Goal: Information Seeking & Learning: Learn about a topic

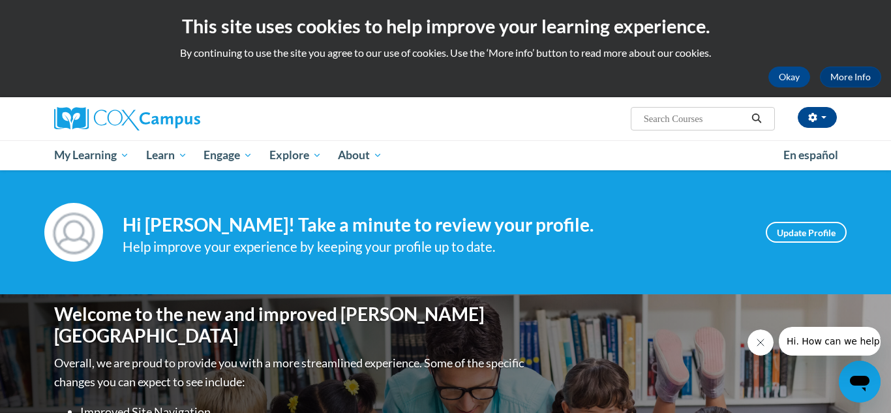
click at [675, 114] on input "Search..." at bounding box center [695, 119] width 104 height 16
type input "preschool language"
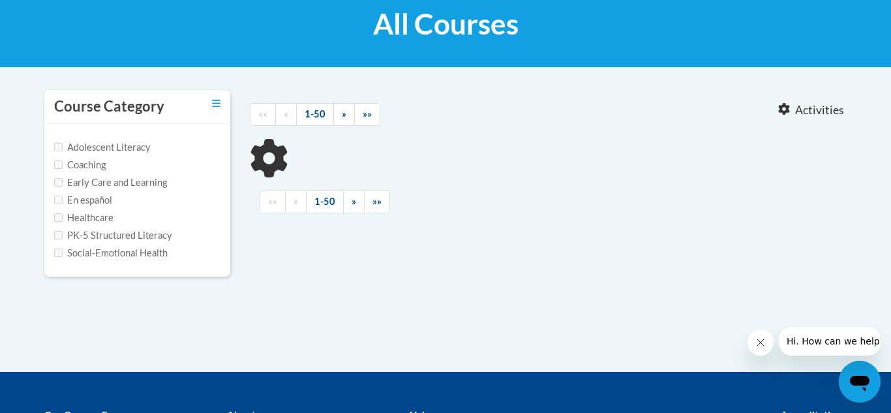
type input "preschool language"
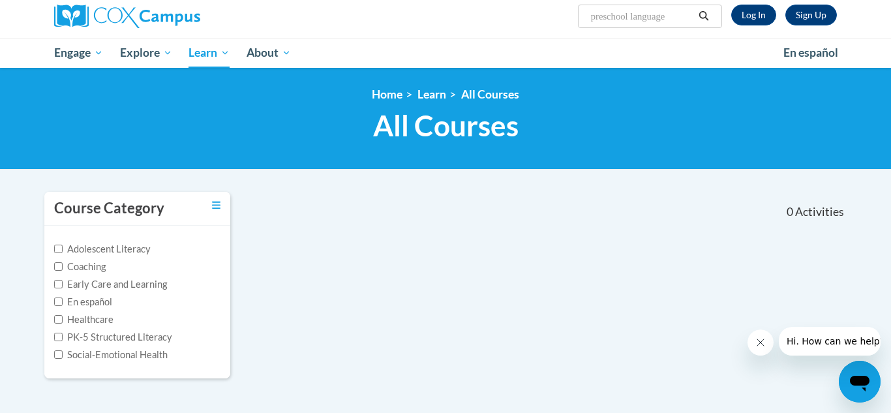
scroll to position [100, 0]
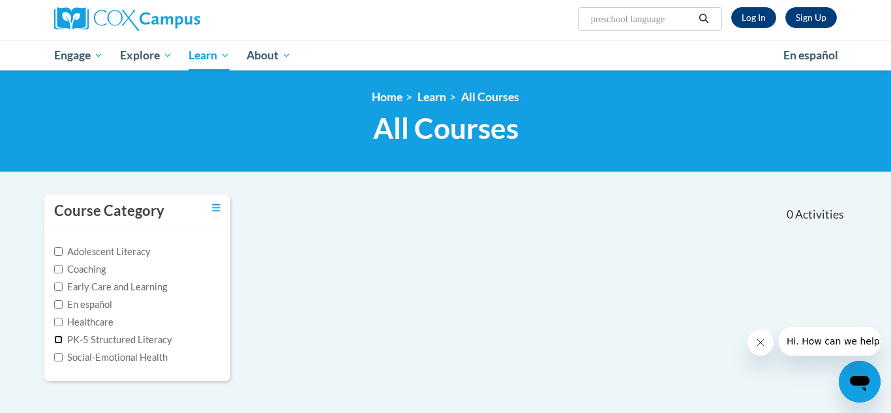
click at [62, 341] on input "PK-5 Structured Literacy" at bounding box center [58, 339] width 8 height 8
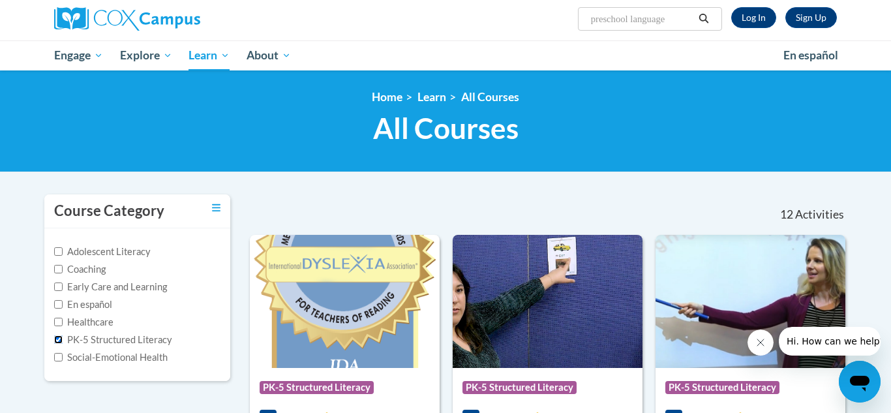
click at [62, 341] on input "PK-5 Structured Literacy" at bounding box center [58, 339] width 8 height 8
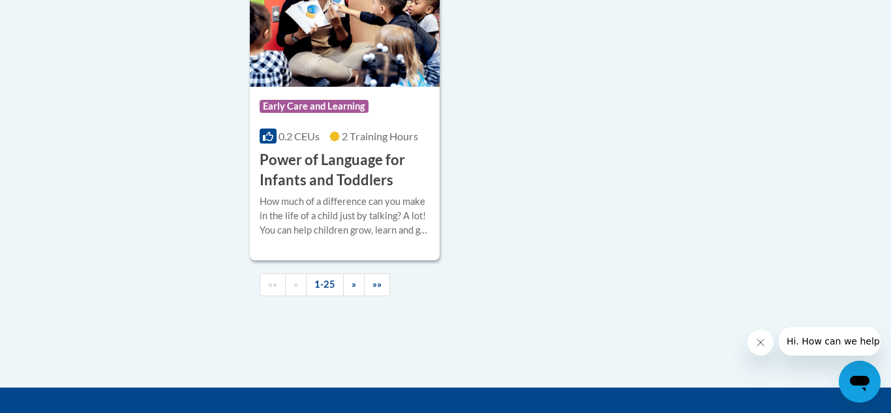
scroll to position [3180, 0]
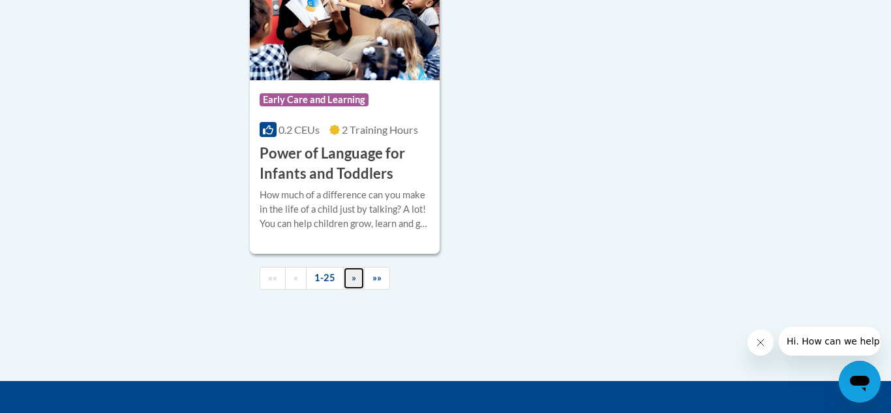
click at [350, 290] on link "»" at bounding box center [354, 278] width 22 height 23
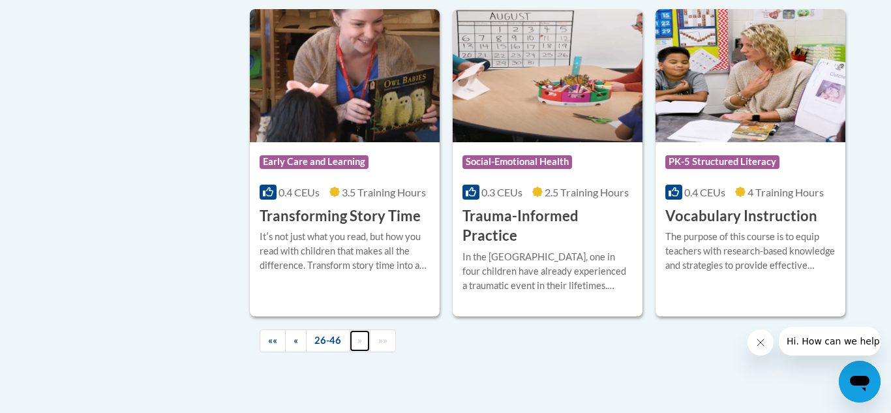
scroll to position [2334, 0]
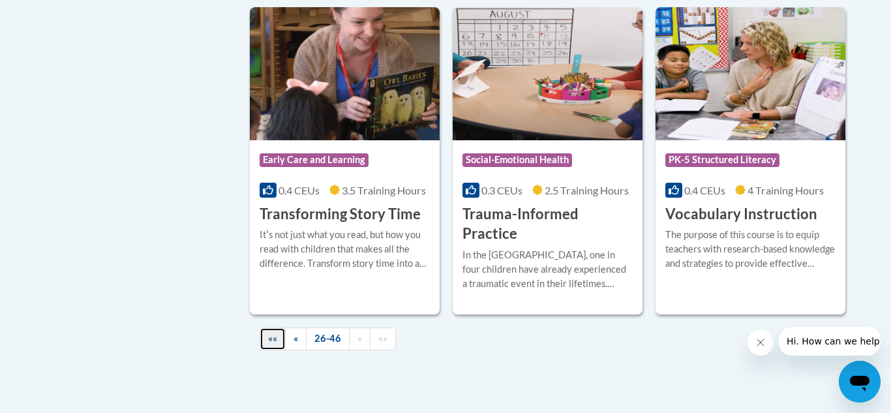
click at [269, 333] on span "««" at bounding box center [272, 338] width 9 height 11
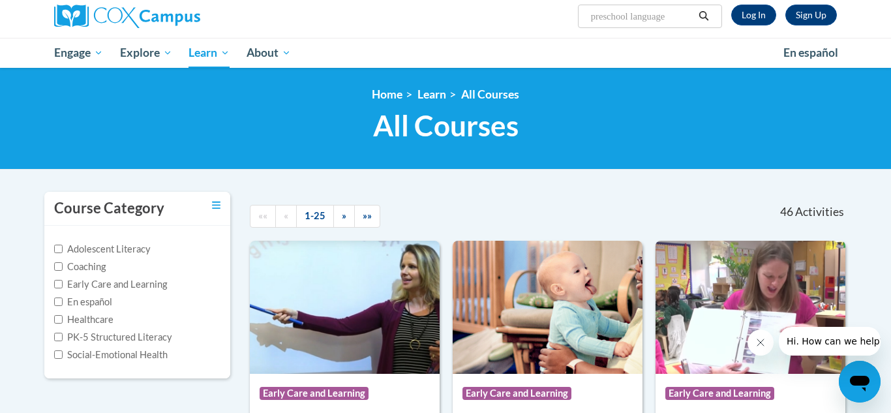
scroll to position [87, 0]
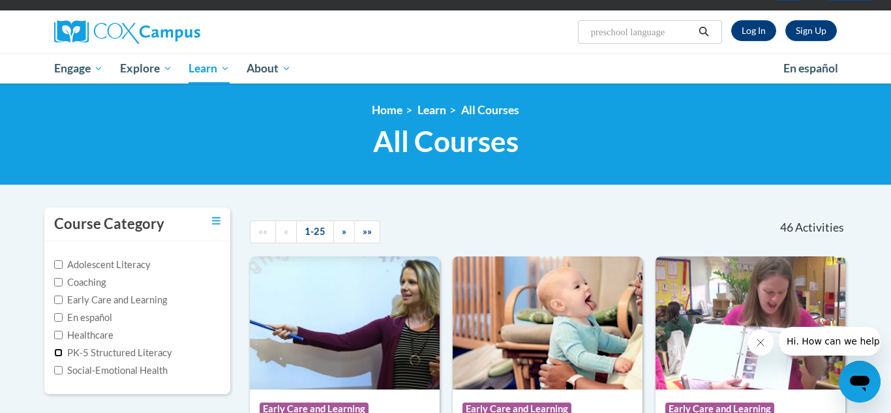
click at [57, 353] on input "PK-5 Structured Literacy" at bounding box center [58, 352] width 8 height 8
checkbox input "true"
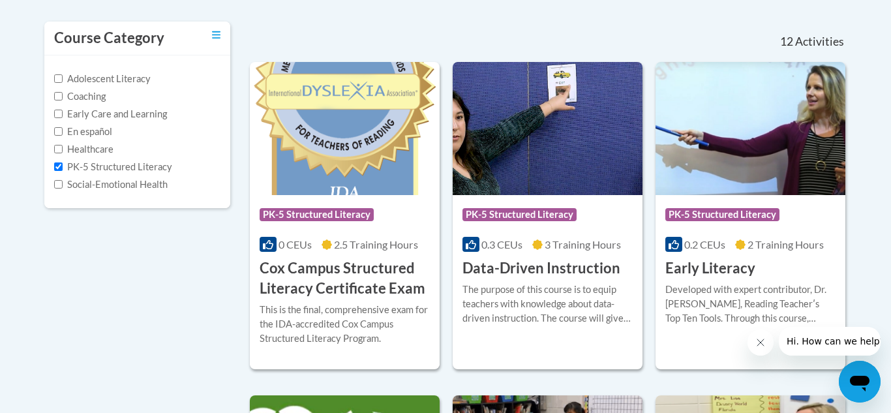
scroll to position [254, 0]
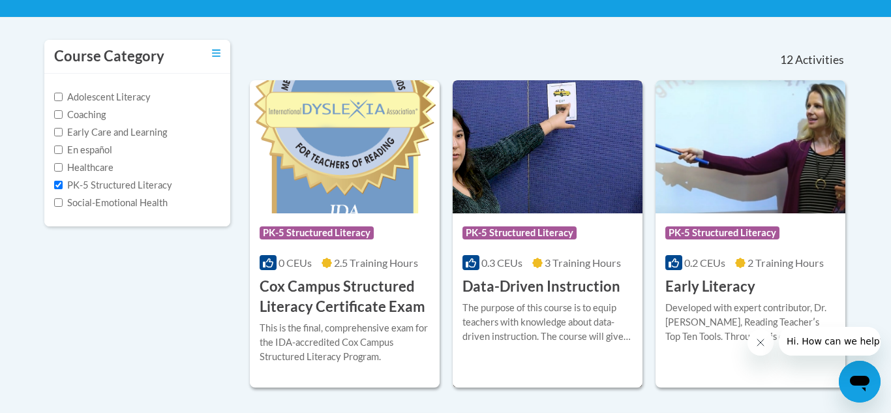
click at [546, 153] on img at bounding box center [548, 146] width 190 height 133
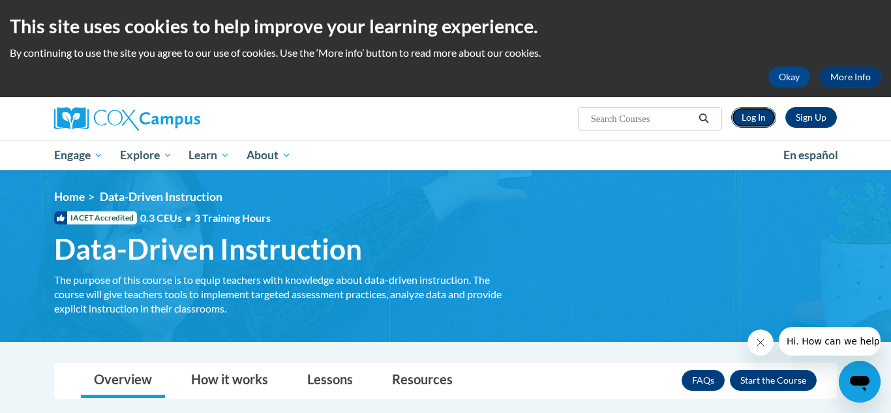
click at [758, 108] on link "Log In" at bounding box center [753, 117] width 45 height 21
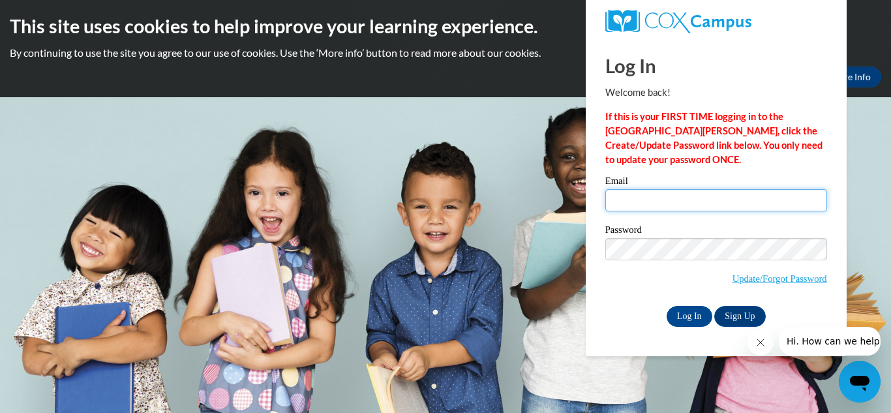
type input "Abrehun2006@yahoo.com"
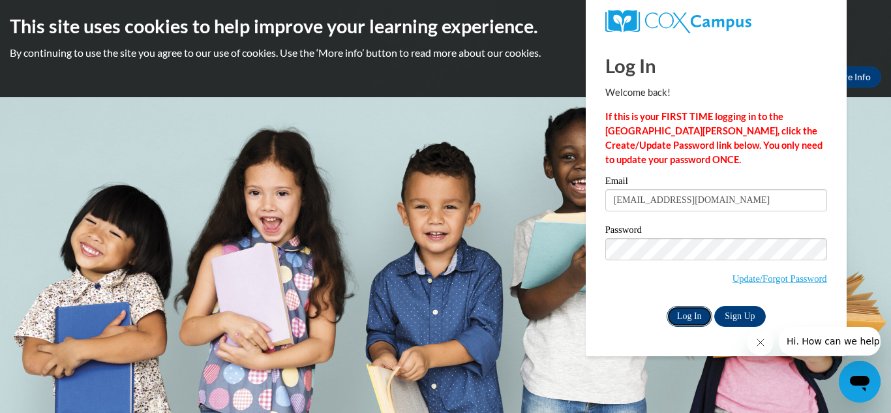
click at [687, 321] on input "Log In" at bounding box center [690, 316] width 46 height 21
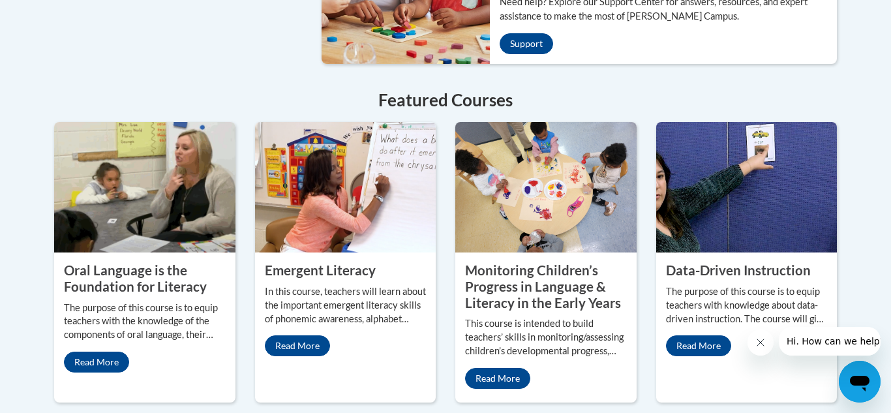
scroll to position [1121, 0]
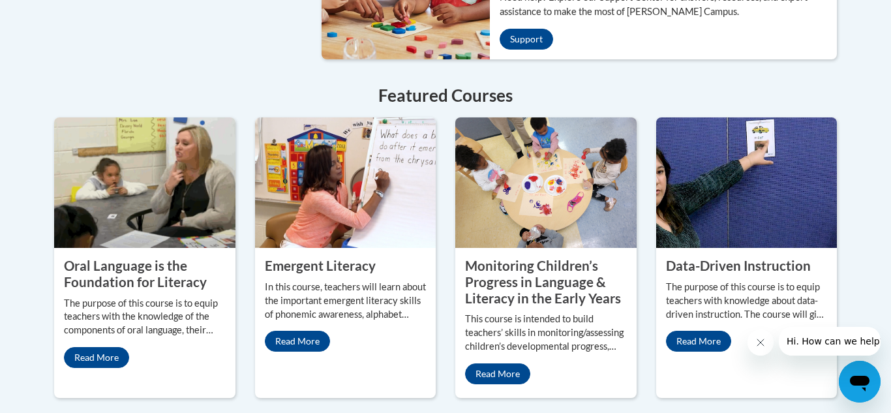
click at [510, 214] on img at bounding box center [545, 182] width 181 height 130
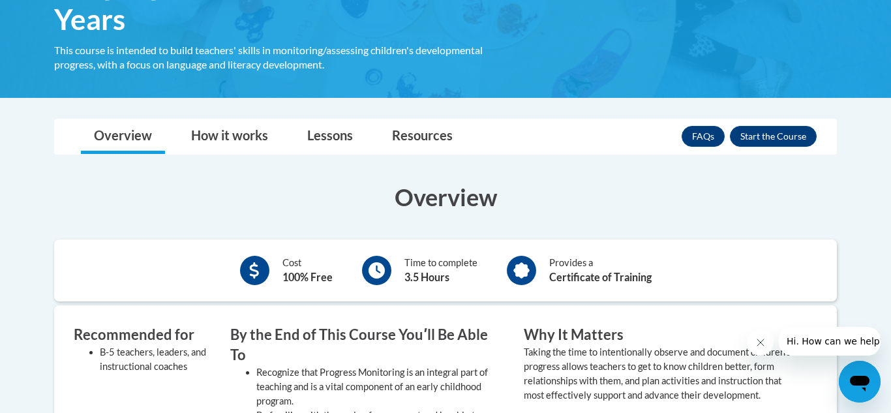
click at [763, 350] on button "Close message from company" at bounding box center [761, 342] width 26 height 26
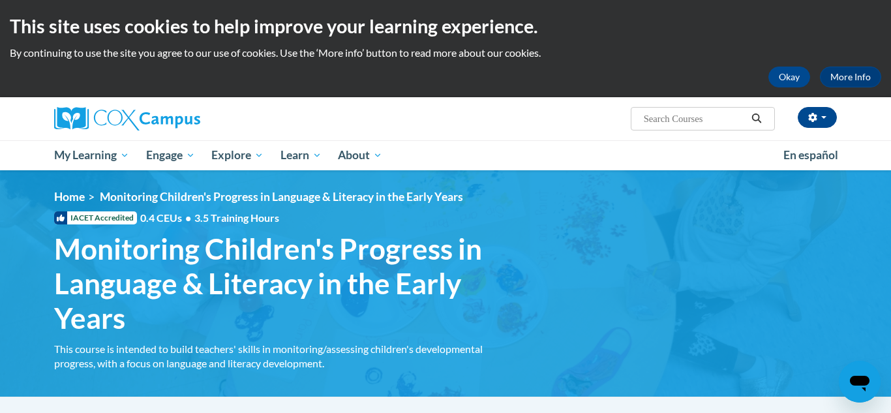
click at [733, 114] on input "Search..." at bounding box center [695, 119] width 104 height 16
type input "preschool literacy"
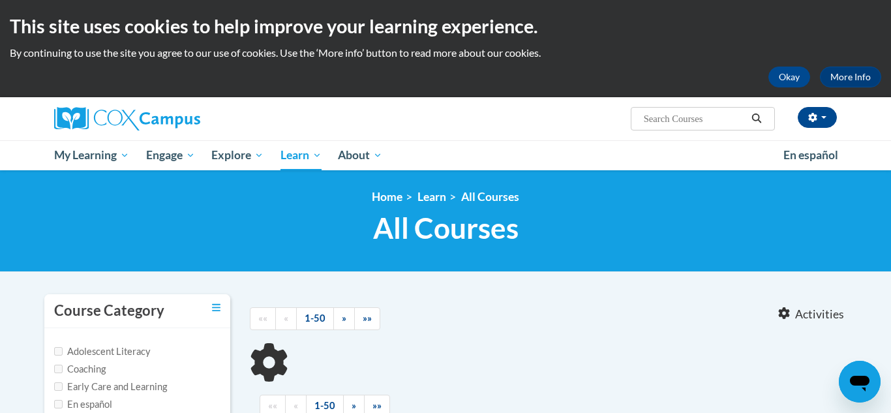
type input "preschool literacy"
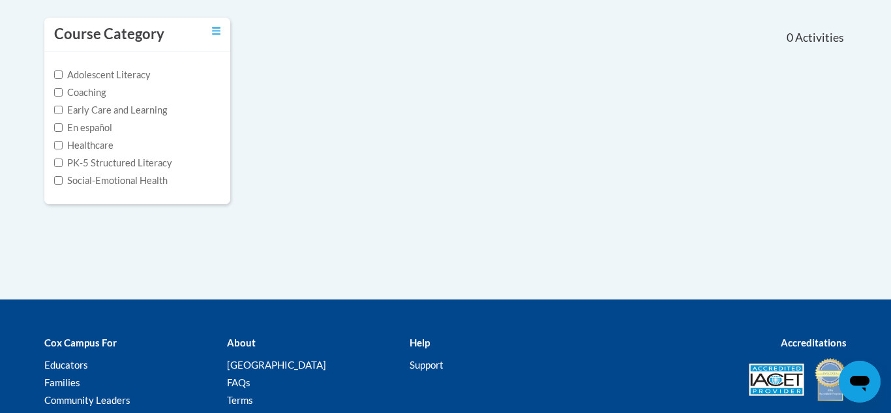
scroll to position [277, 0]
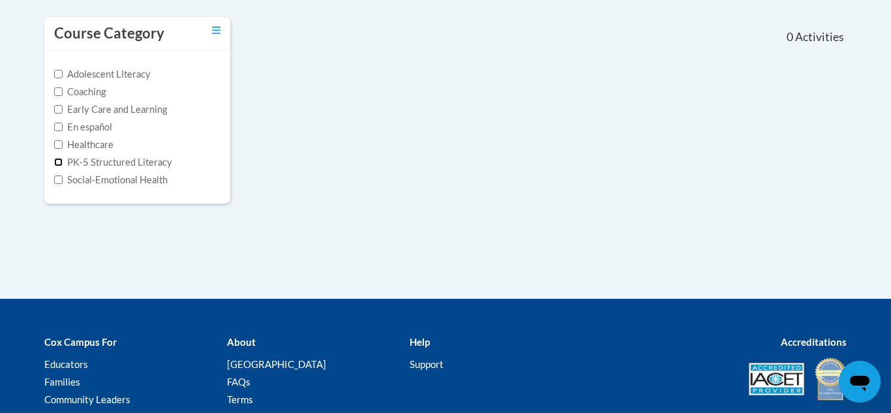
click at [57, 161] on input "PK-5 Structured Literacy" at bounding box center [58, 162] width 8 height 8
checkbox input "true"
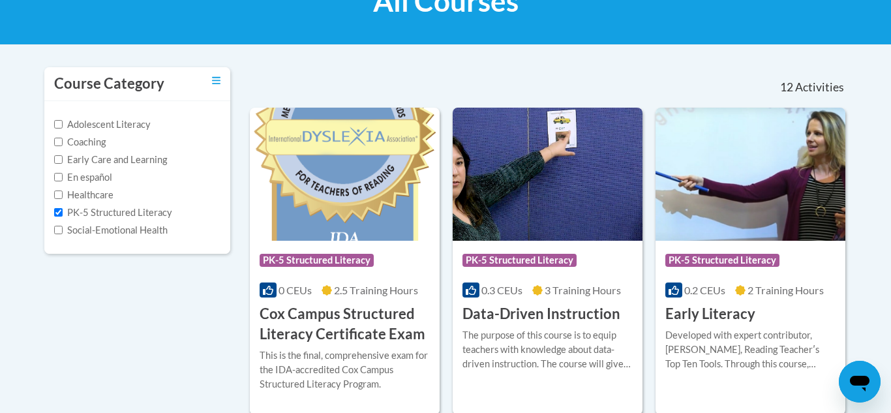
scroll to position [229, 0]
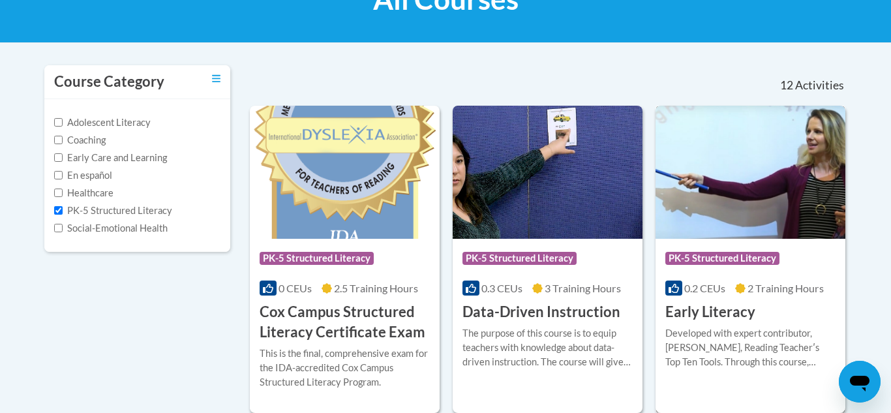
click at [797, 198] on img at bounding box center [751, 172] width 190 height 133
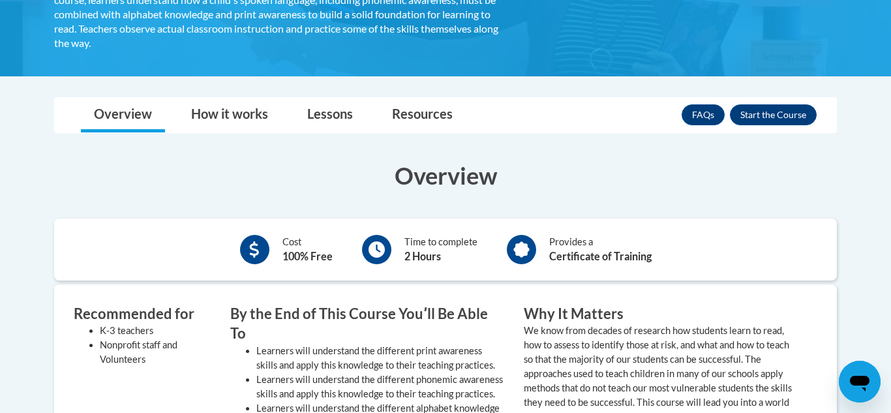
scroll to position [294, 0]
